Goal: Task Accomplishment & Management: Manage account settings

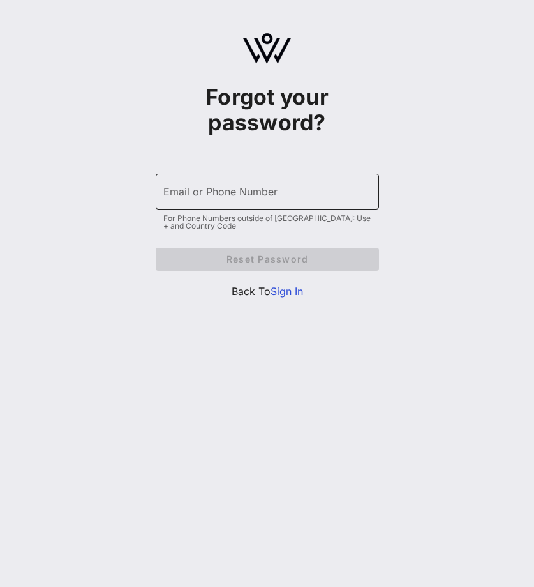
click at [283, 197] on input "Email or Phone Number" at bounding box center [267, 191] width 208 height 20
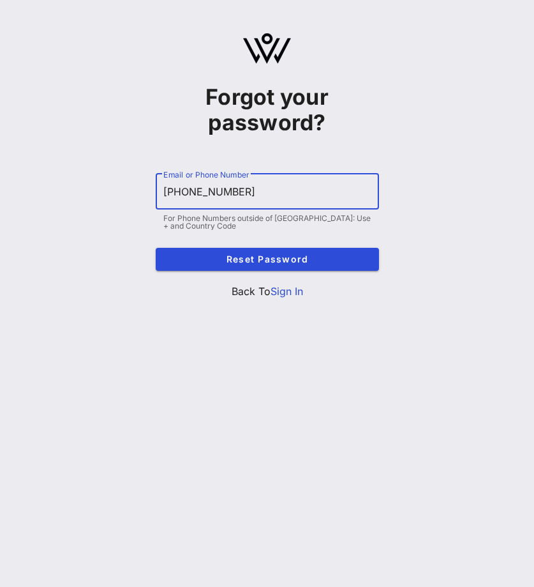
type input "[PHONE_NUMBER]"
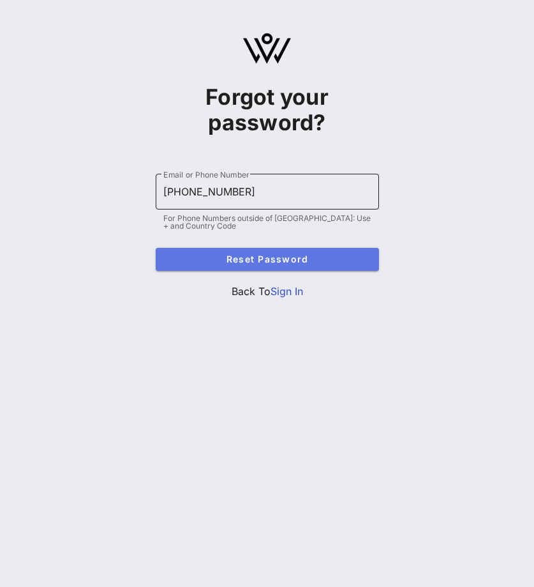
click at [156, 248] on button "Reset Password" at bounding box center [267, 259] width 223 height 23
